Goal: Task Accomplishment & Management: Manage account settings

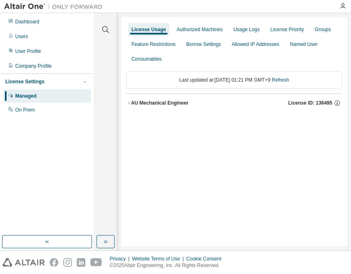
click at [147, 102] on div "AU Mechanical Engineer" at bounding box center [159, 103] width 57 height 7
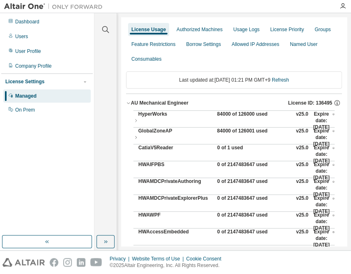
click at [229, 115] on div "84000 of 126000 used" at bounding box center [254, 121] width 74 height 20
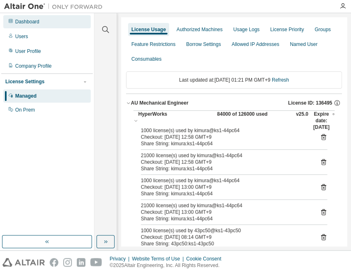
click at [43, 21] on div "Dashboard" at bounding box center [46, 21] width 87 height 13
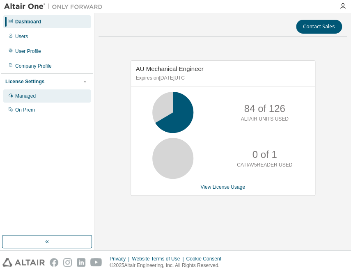
click at [33, 96] on div "Managed" at bounding box center [25, 96] width 21 height 7
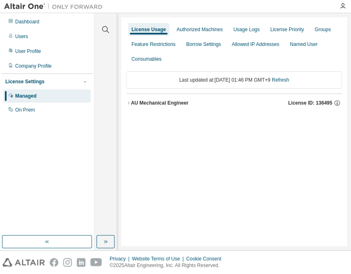
click at [178, 105] on div "AU Mechanical Engineer" at bounding box center [159, 103] width 57 height 7
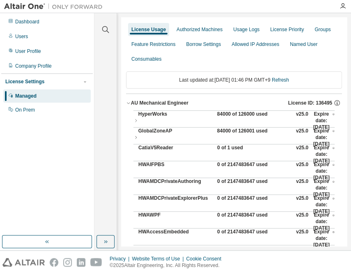
click at [222, 114] on div "84000 of 126000 used" at bounding box center [254, 121] width 74 height 20
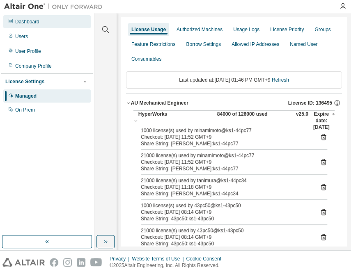
click at [14, 24] on div "Dashboard" at bounding box center [46, 21] width 87 height 13
